Goal: Task Accomplishment & Management: Manage account settings

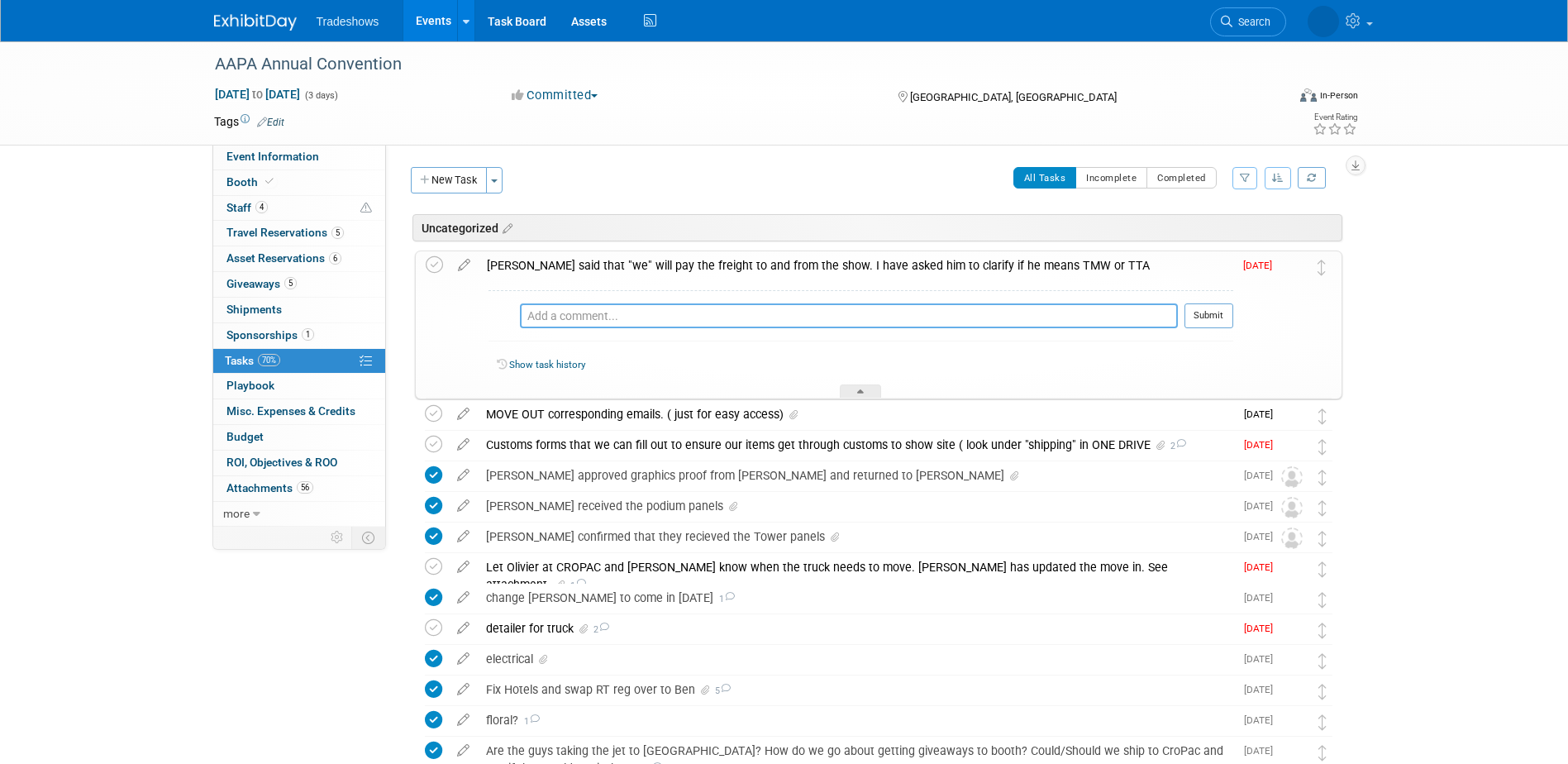
click at [557, 321] on textarea at bounding box center [848, 316] width 658 height 25
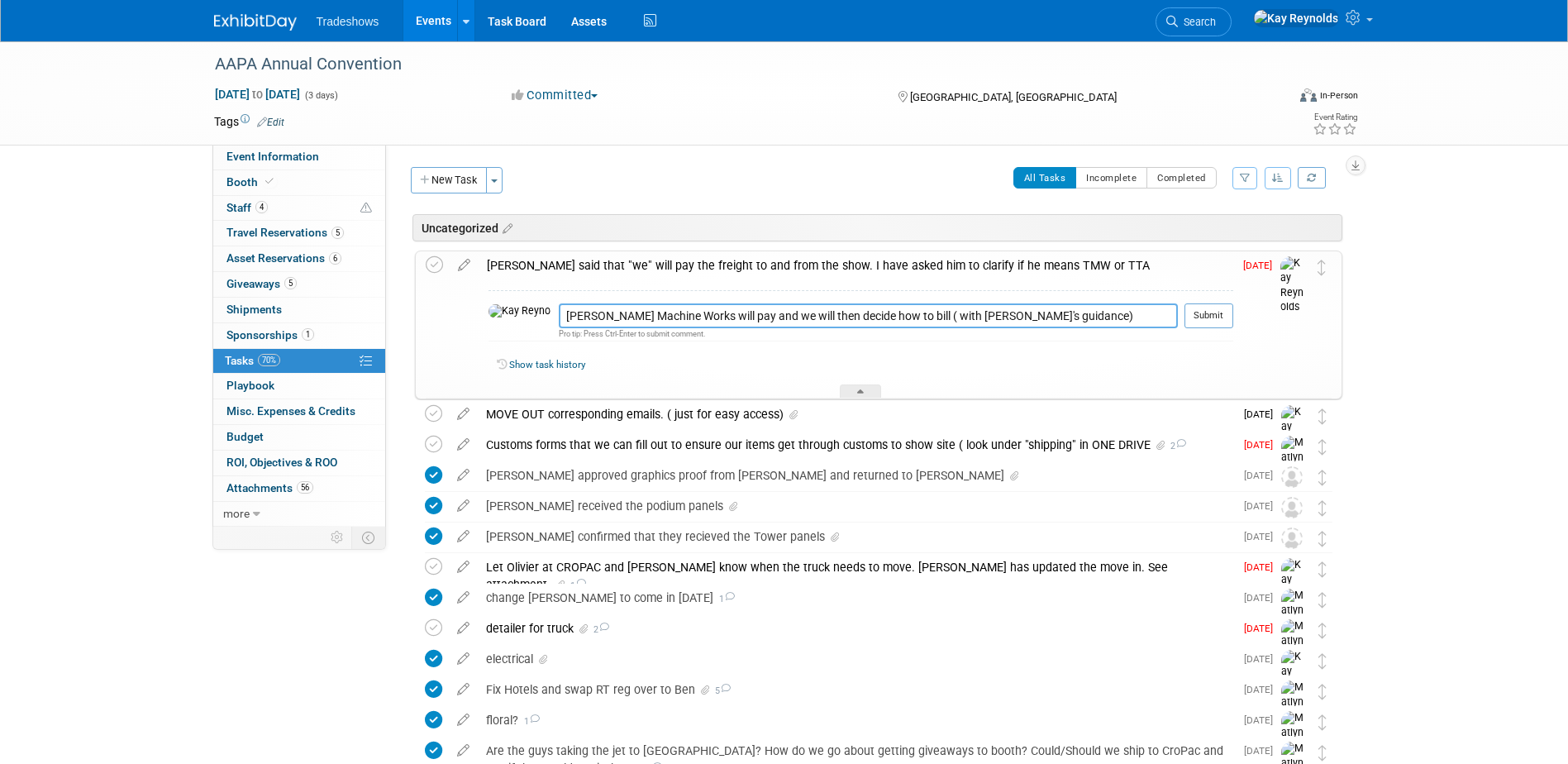
click at [1002, 319] on textarea "Taylor Machine Works will pay and we will then decide how to bill ( with Hal's …" at bounding box center [868, 316] width 619 height 25
type textarea "Taylor Machine Works will pay and we will then decide how to bill ( with Hal's …"
click at [1145, 363] on div "Show task history" at bounding box center [865, 365] width 736 height 15
click at [1210, 314] on button "Submit" at bounding box center [1209, 316] width 48 height 25
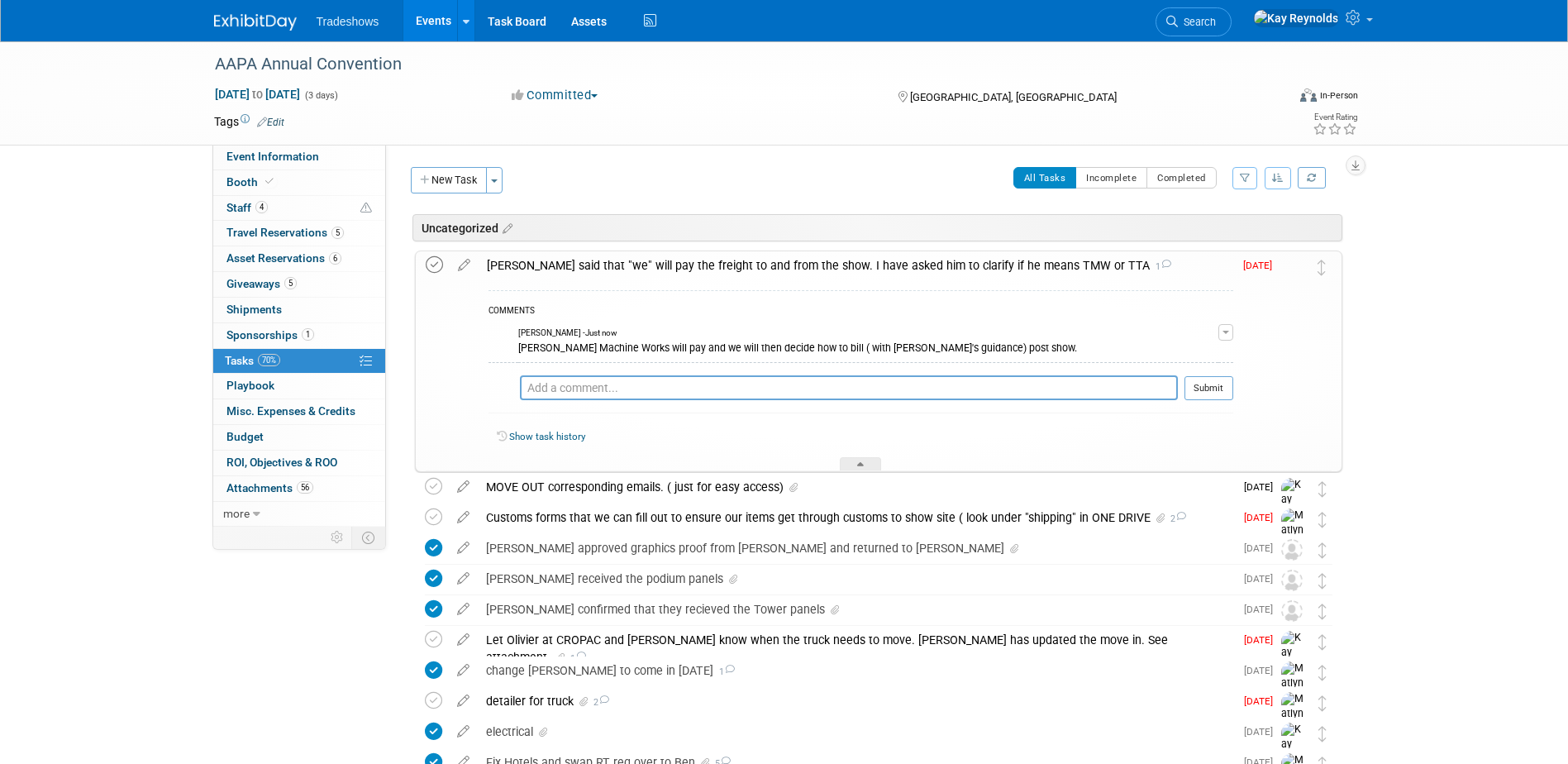
click at [438, 257] on icon at bounding box center [435, 265] width 17 height 17
click at [1215, 20] on span "Search" at bounding box center [1196, 21] width 38 height 13
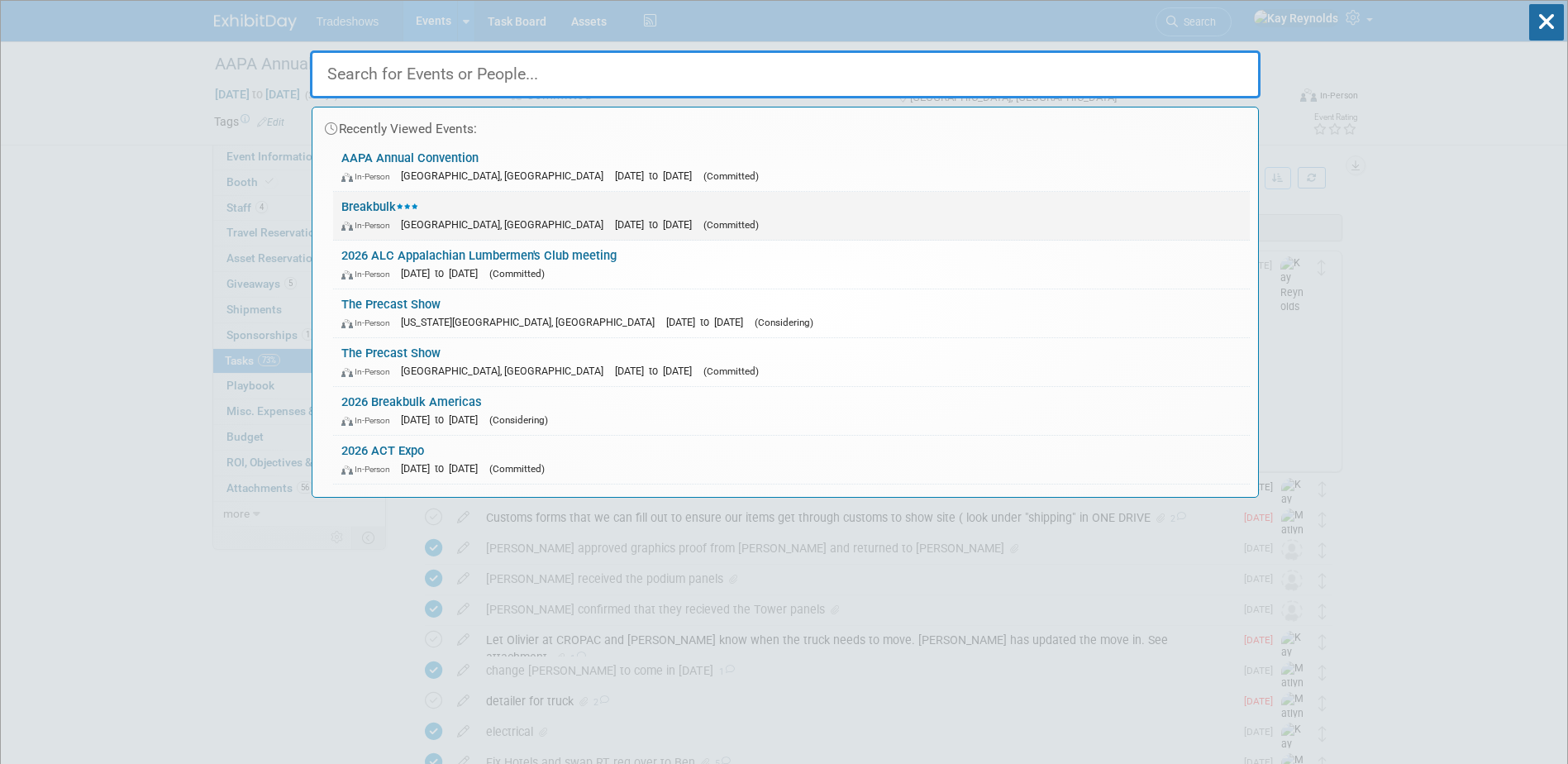
click at [380, 201] on link "Breakbulk In-Person Houston, TX Sep 30, 2025 to Oct 2, 2025 (Committed)" at bounding box center [791, 215] width 916 height 47
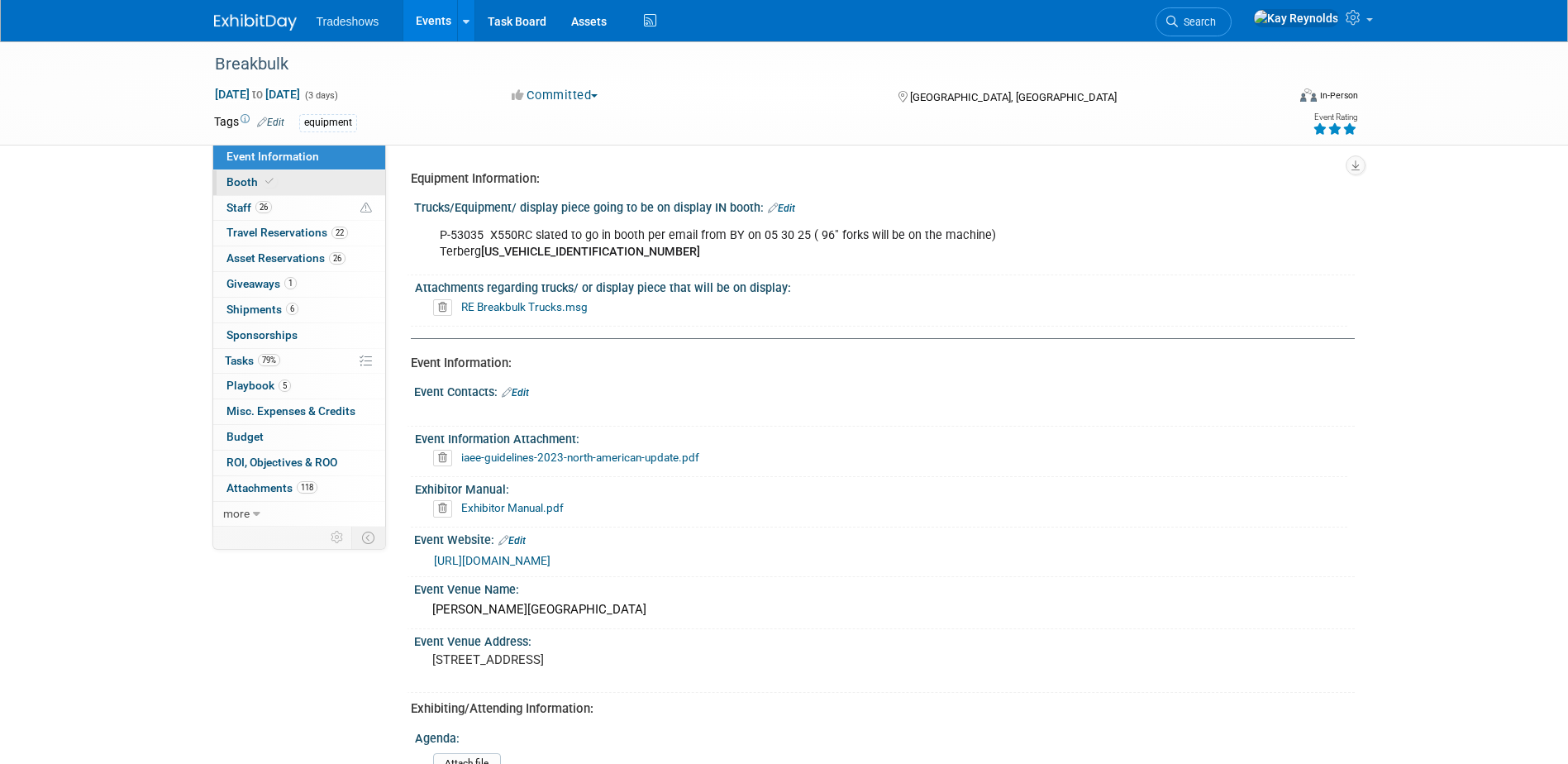
click at [291, 172] on link "Booth" at bounding box center [299, 183] width 172 height 25
select select "Certificate of insurance not needed"
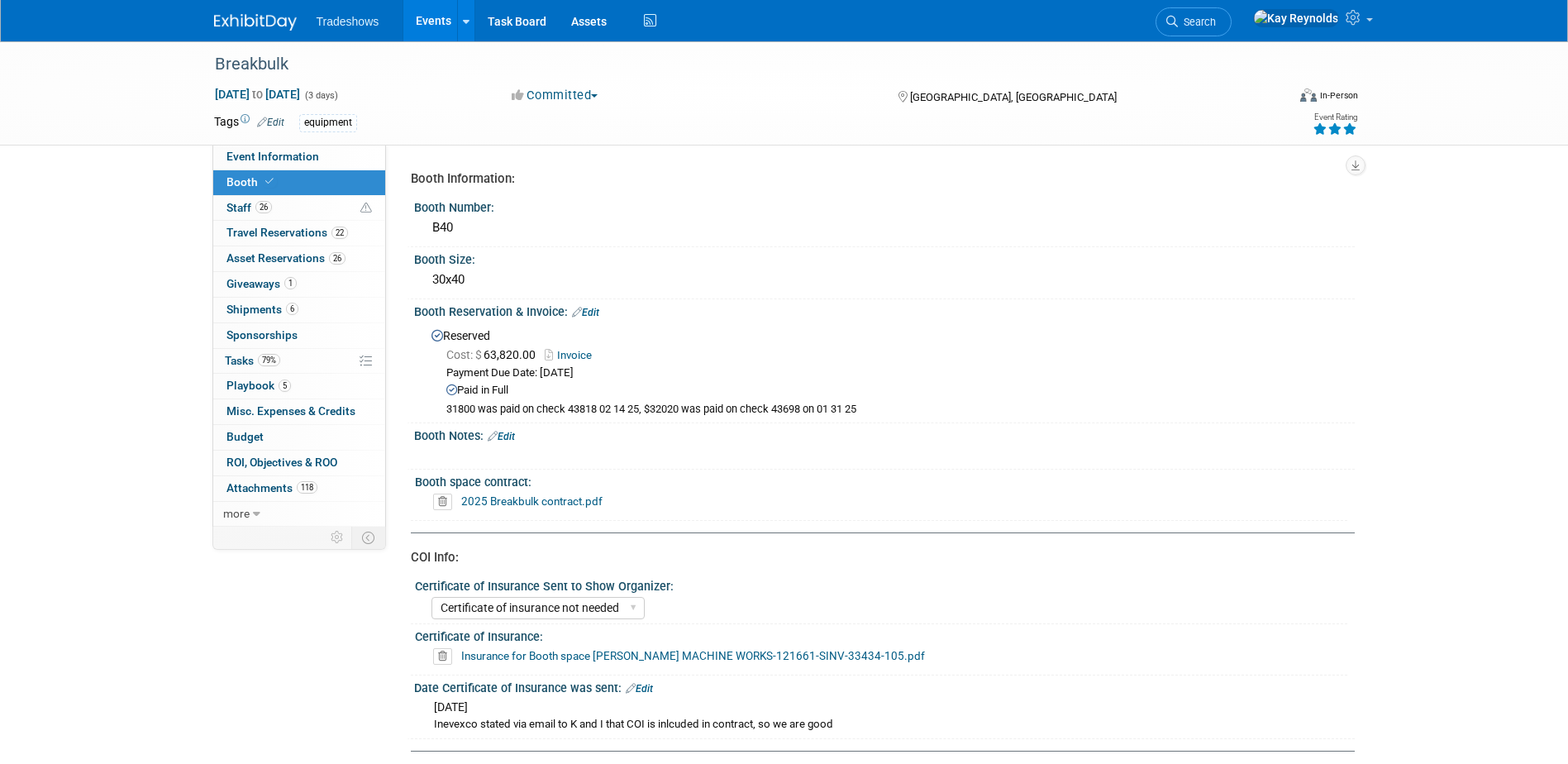
click at [547, 503] on link "2025 Breakbulk contract.pdf" at bounding box center [532, 501] width 141 height 14
